Goal: Task Accomplishment & Management: Manage account settings

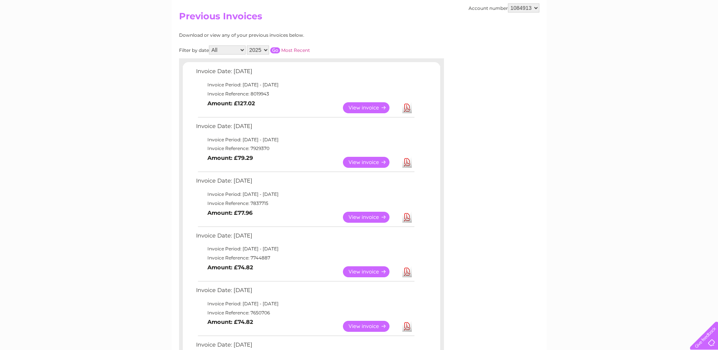
click at [384, 158] on link "View" at bounding box center [371, 162] width 56 height 11
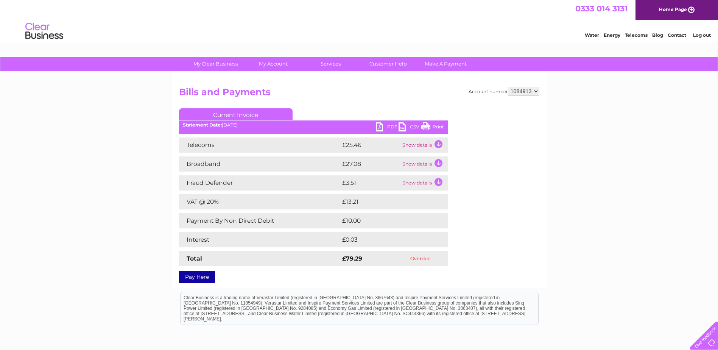
click at [386, 129] on link "PDF" at bounding box center [387, 127] width 23 height 11
click at [427, 126] on link "Print" at bounding box center [432, 127] width 23 height 11
click at [438, 123] on link "Print" at bounding box center [432, 127] width 23 height 11
click at [431, 129] on link "Print" at bounding box center [432, 127] width 23 height 11
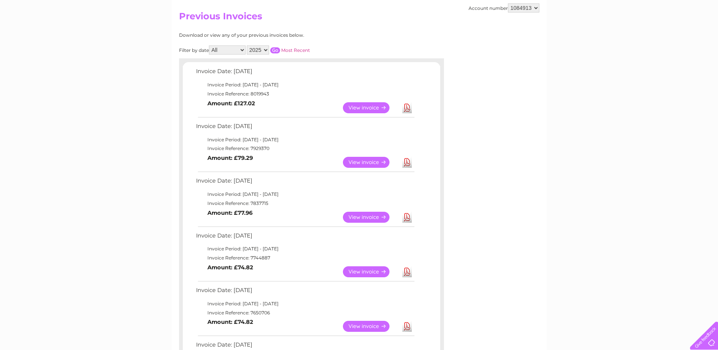
click at [370, 109] on link "View" at bounding box center [371, 107] width 56 height 11
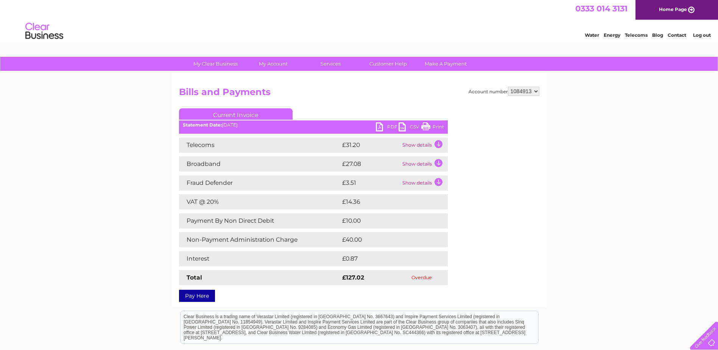
click at [428, 128] on link "Print" at bounding box center [432, 127] width 23 height 11
